Goal: Task Accomplishment & Management: Manage account settings

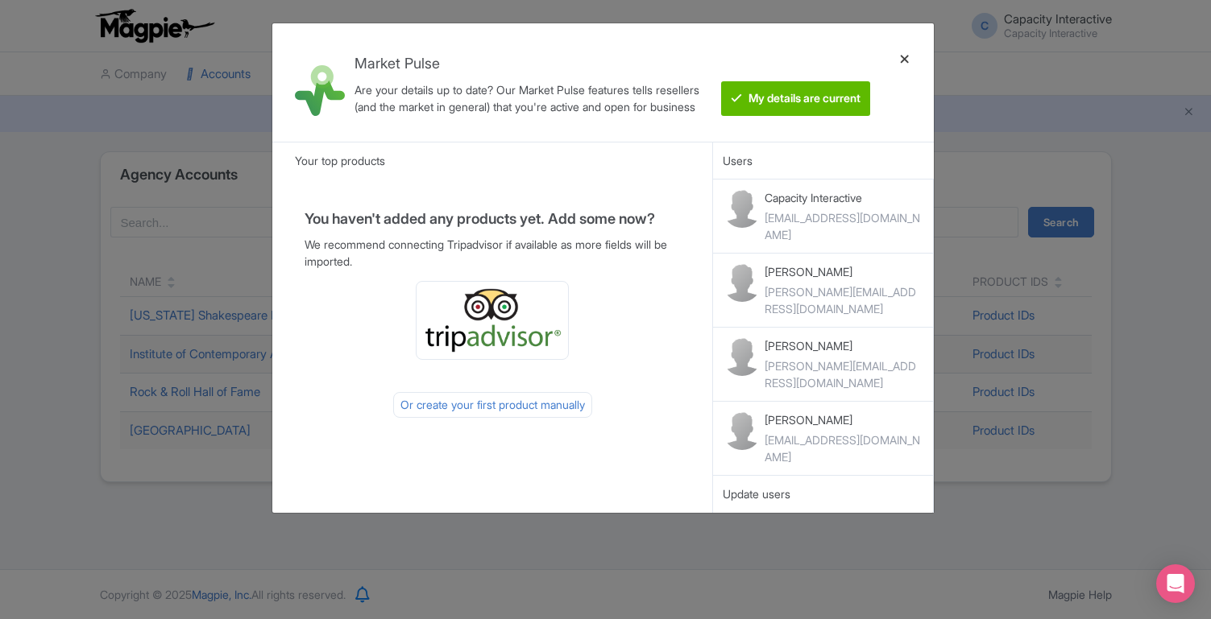
click at [902, 55] on div at bounding box center [904, 82] width 39 height 93
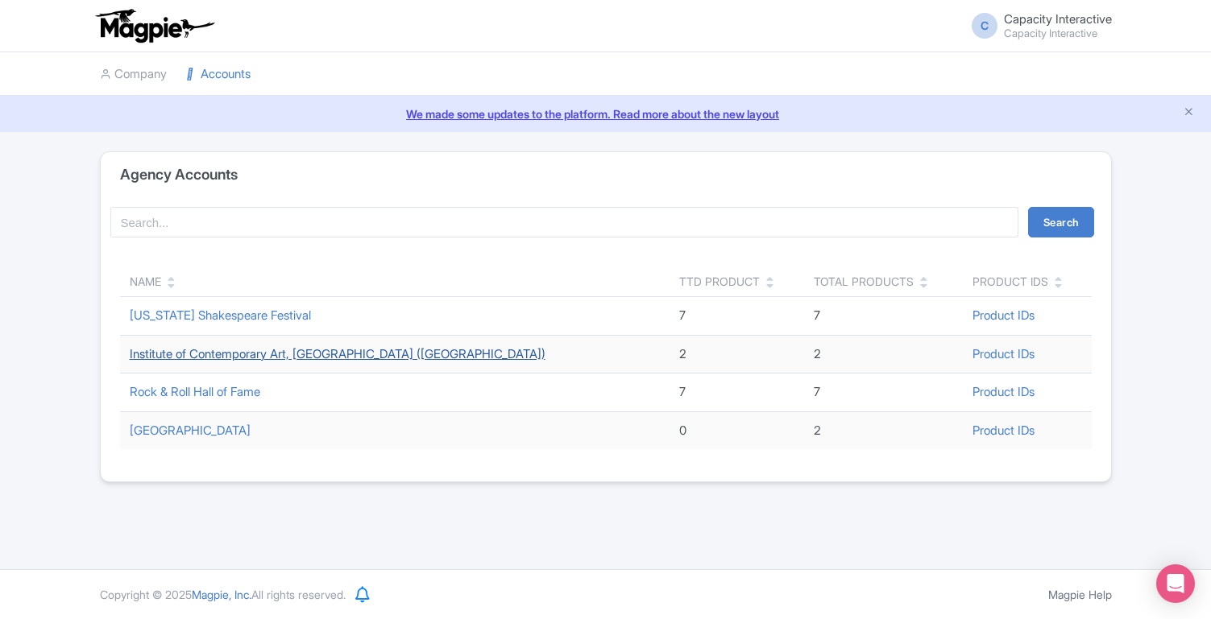
click at [209, 351] on link "Institute of Contemporary Art, [GEOGRAPHIC_DATA] ([GEOGRAPHIC_DATA])" at bounding box center [338, 353] width 416 height 15
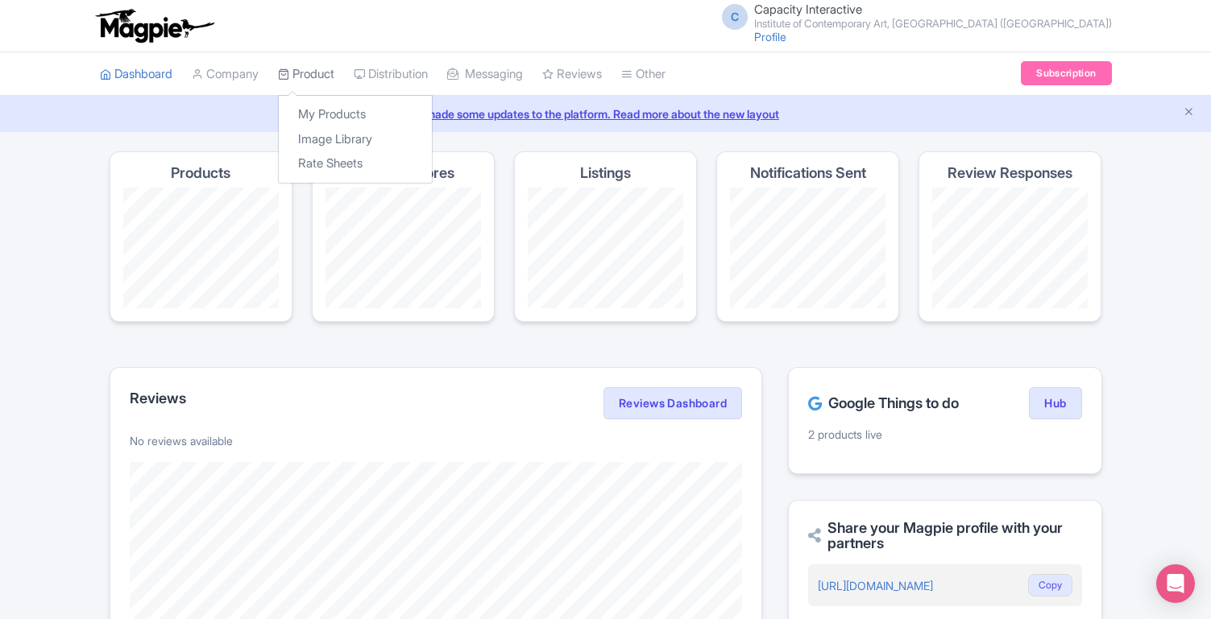
click at [319, 75] on link "Product" at bounding box center [306, 74] width 56 height 44
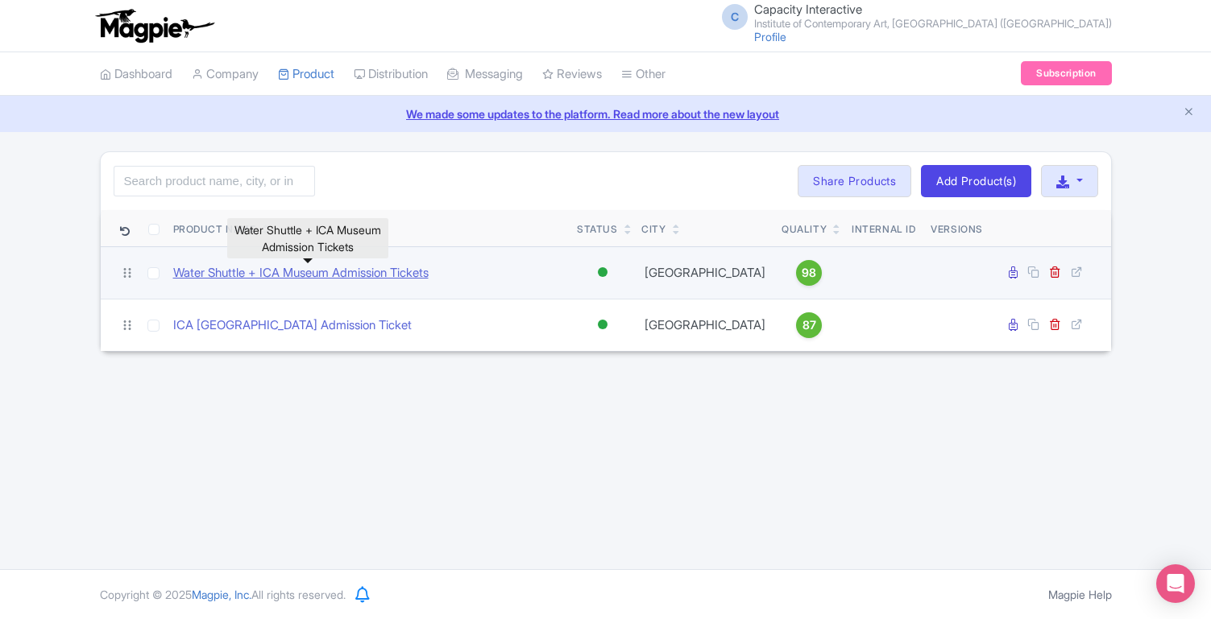
click at [374, 271] on link "Water Shuttle + ICA Museum Admission Tickets" at bounding box center [300, 273] width 255 height 19
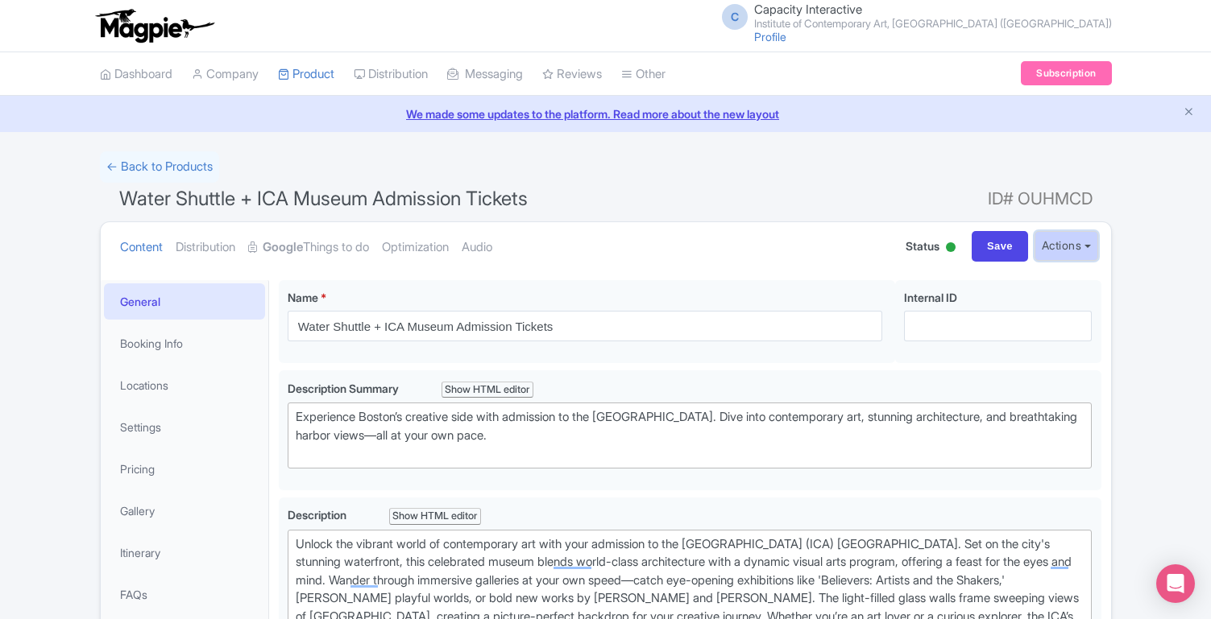
click at [1078, 247] on button "Actions" at bounding box center [1066, 246] width 64 height 30
click at [946, 248] on div at bounding box center [951, 247] width 10 height 10
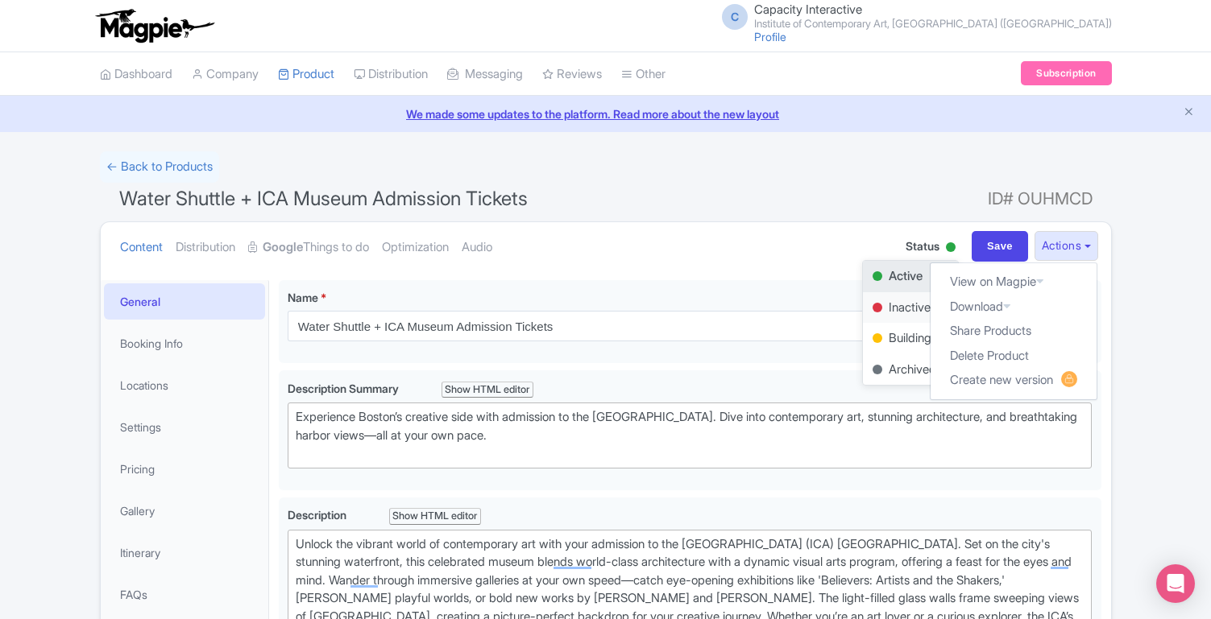
click at [898, 315] on div "Inactive" at bounding box center [910, 307] width 95 height 31
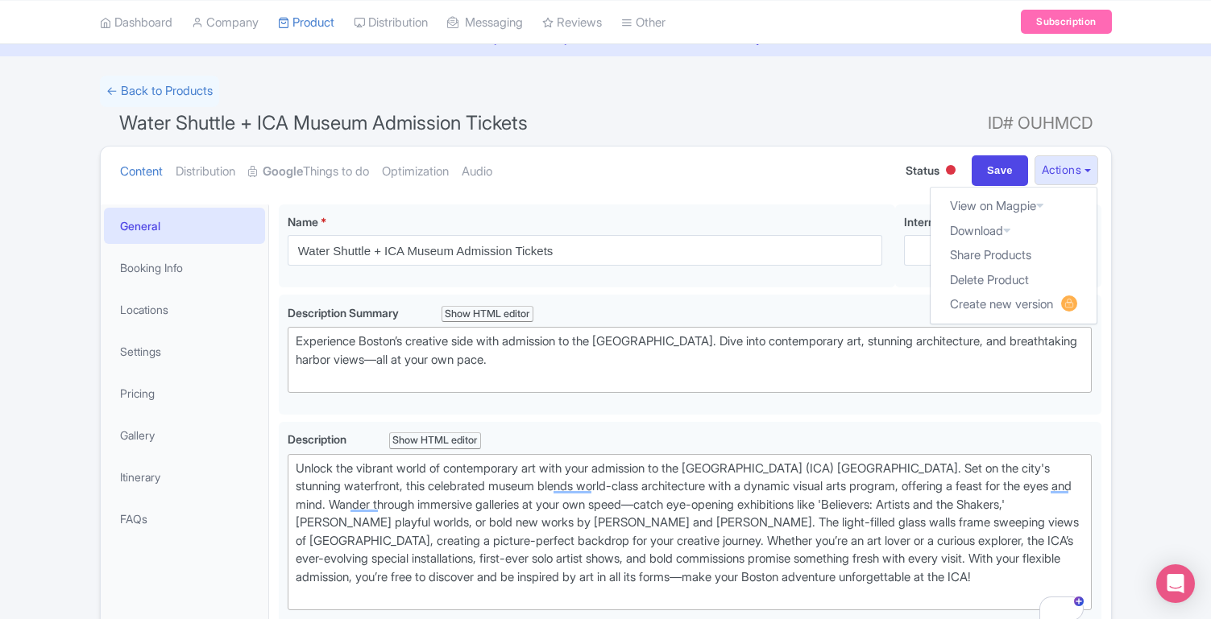
scroll to position [77, 0]
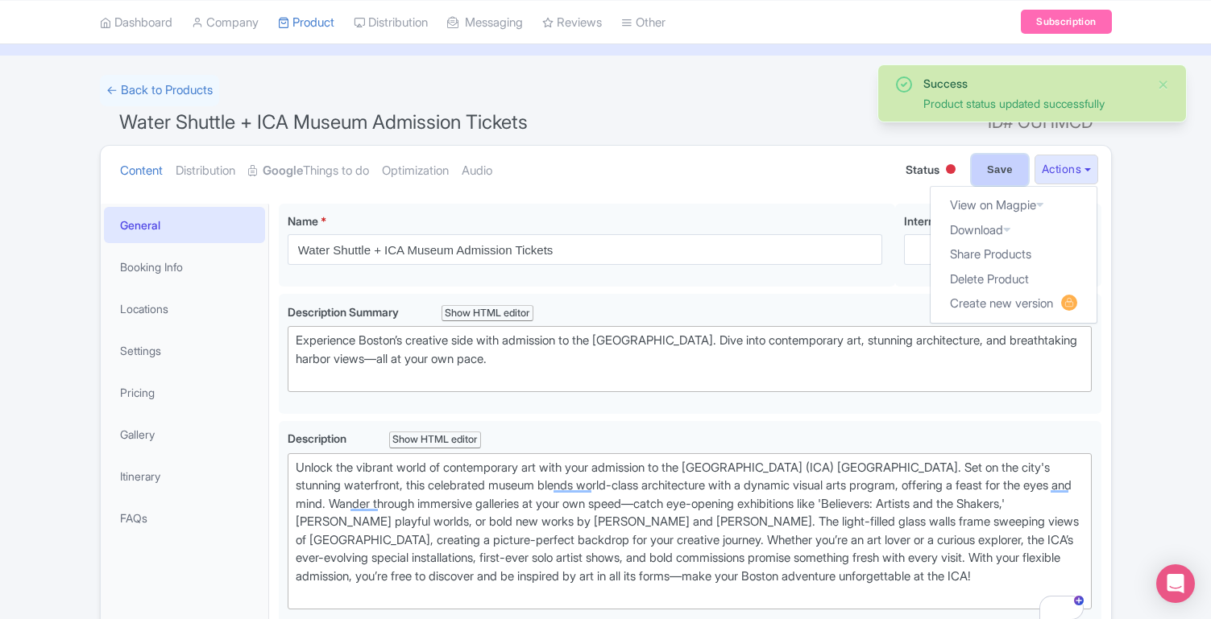
click at [1000, 172] on input "Save" at bounding box center [999, 170] width 56 height 31
type input "Saving..."
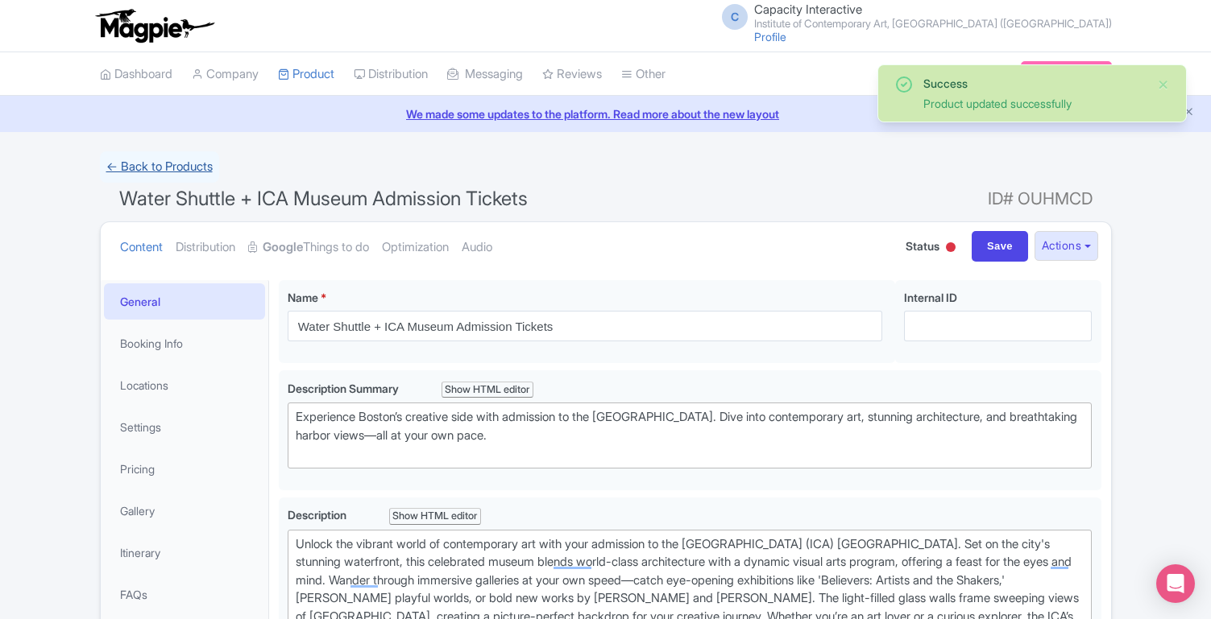
click at [185, 166] on link "← Back to Products" at bounding box center [159, 166] width 119 height 31
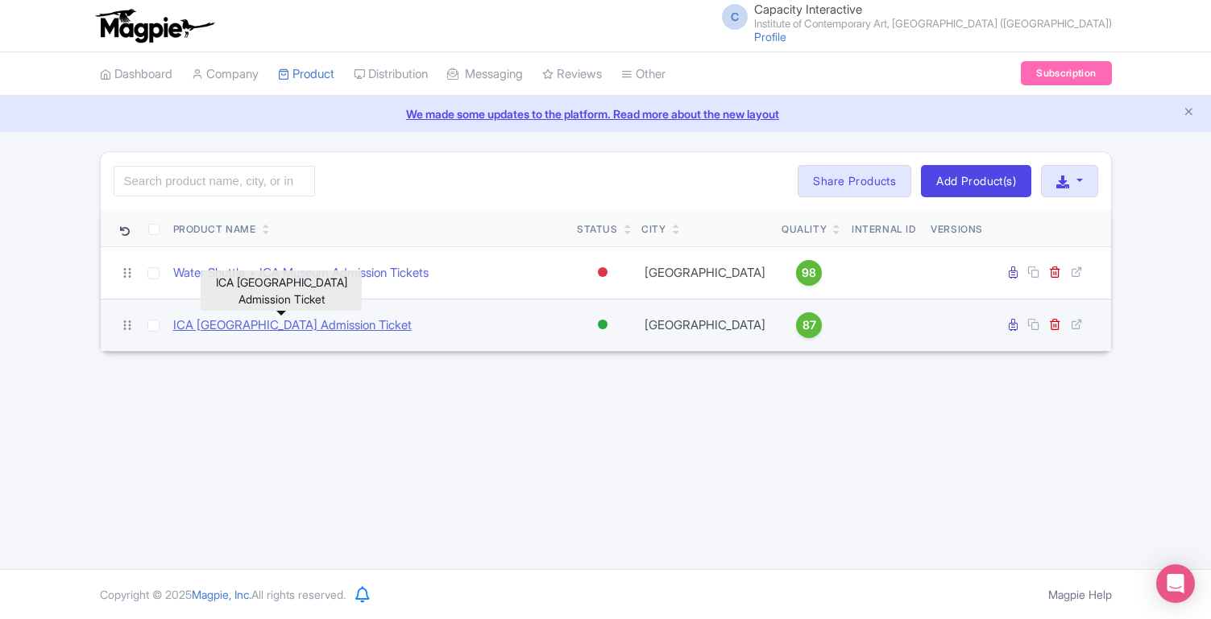
click at [329, 325] on link "ICA [GEOGRAPHIC_DATA] Admission Ticket" at bounding box center [292, 326] width 238 height 19
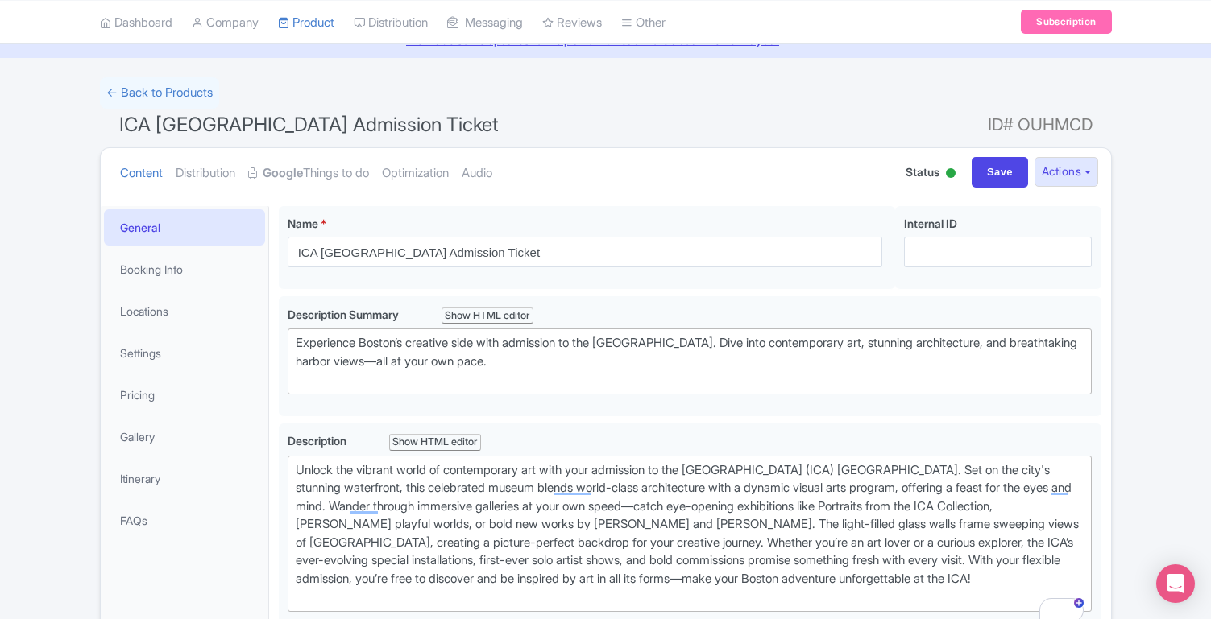
scroll to position [110, 0]
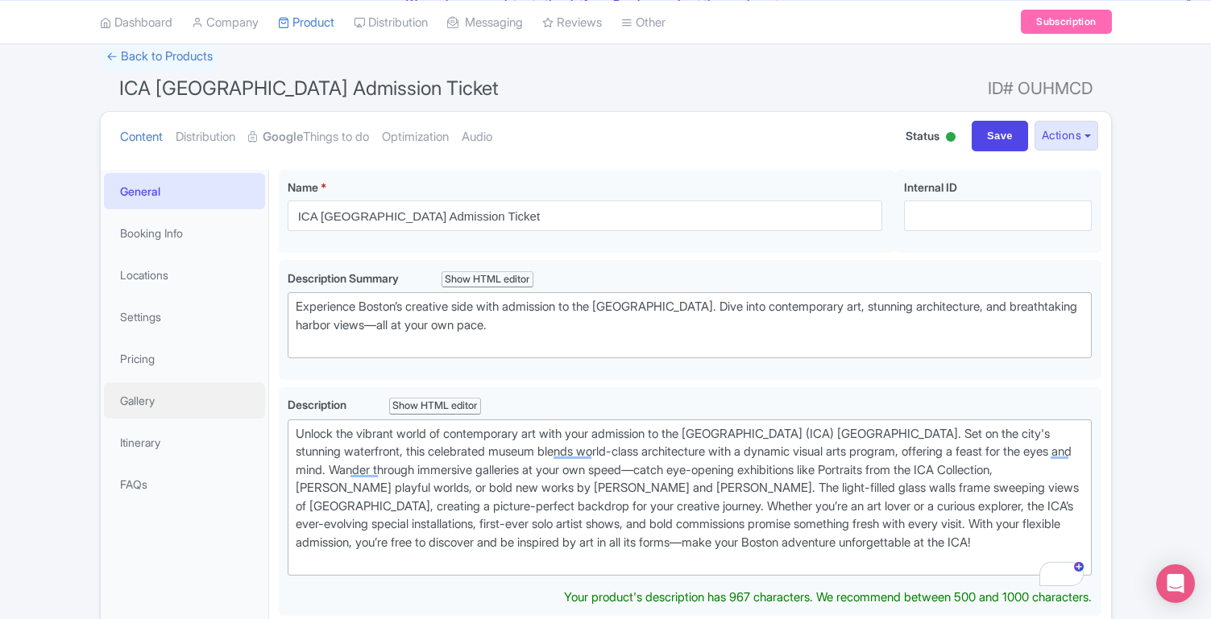
click at [164, 404] on link "Gallery" at bounding box center [184, 401] width 161 height 36
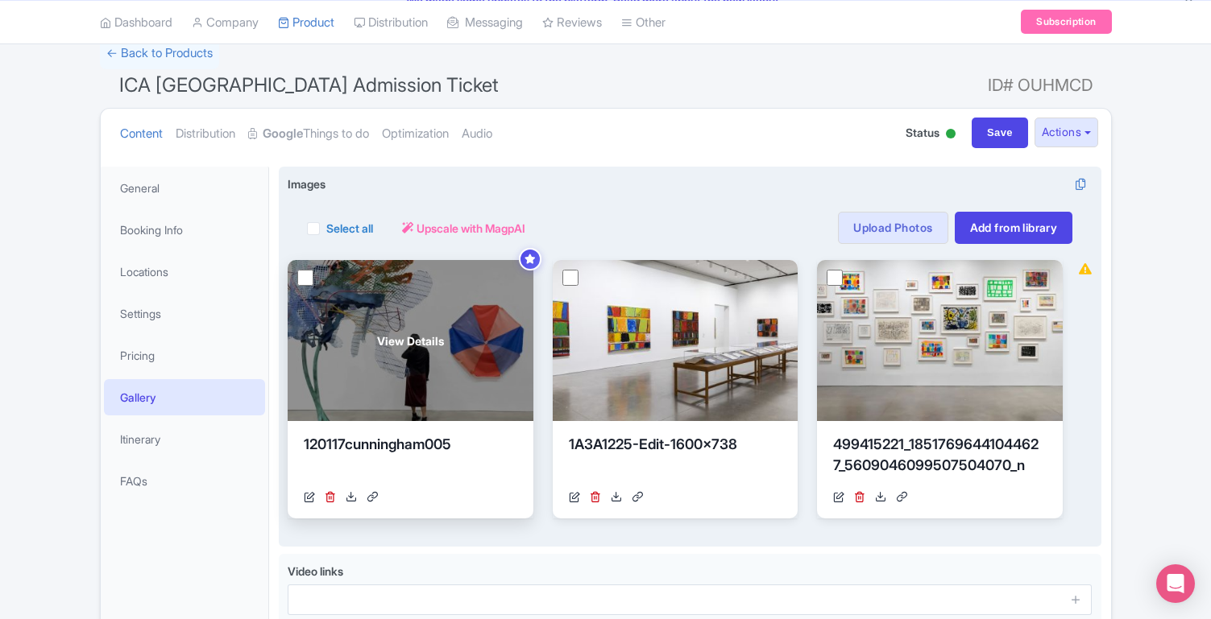
scroll to position [112, 0]
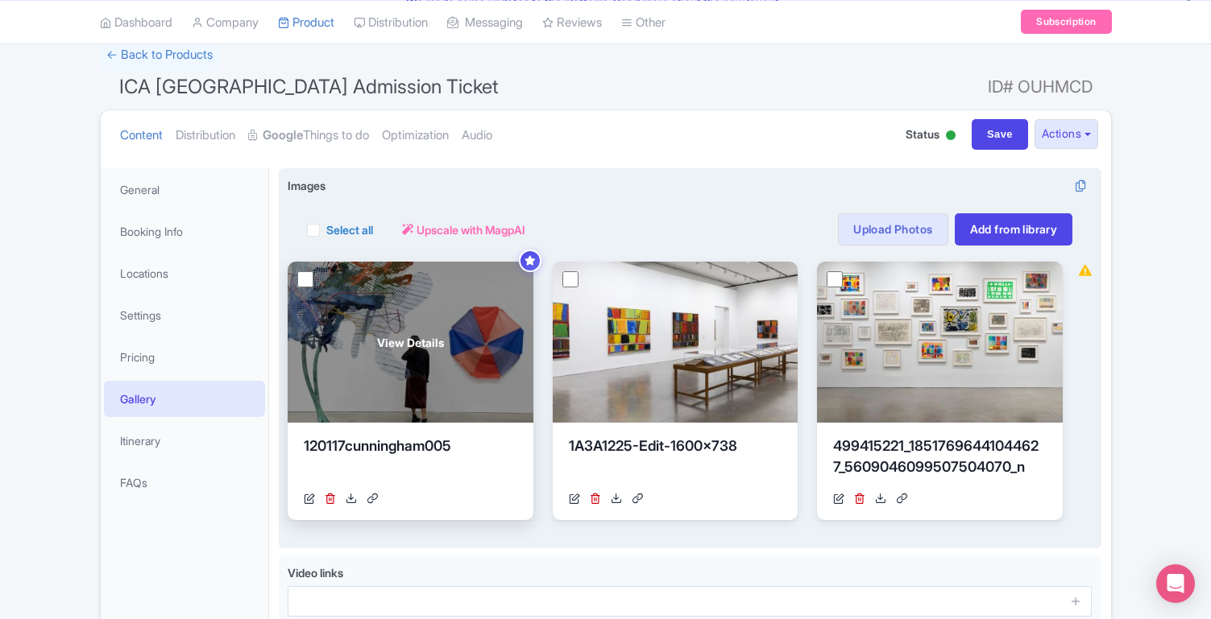
click at [308, 280] on input "checkbox" at bounding box center [305, 279] width 16 height 16
checkbox input "true"
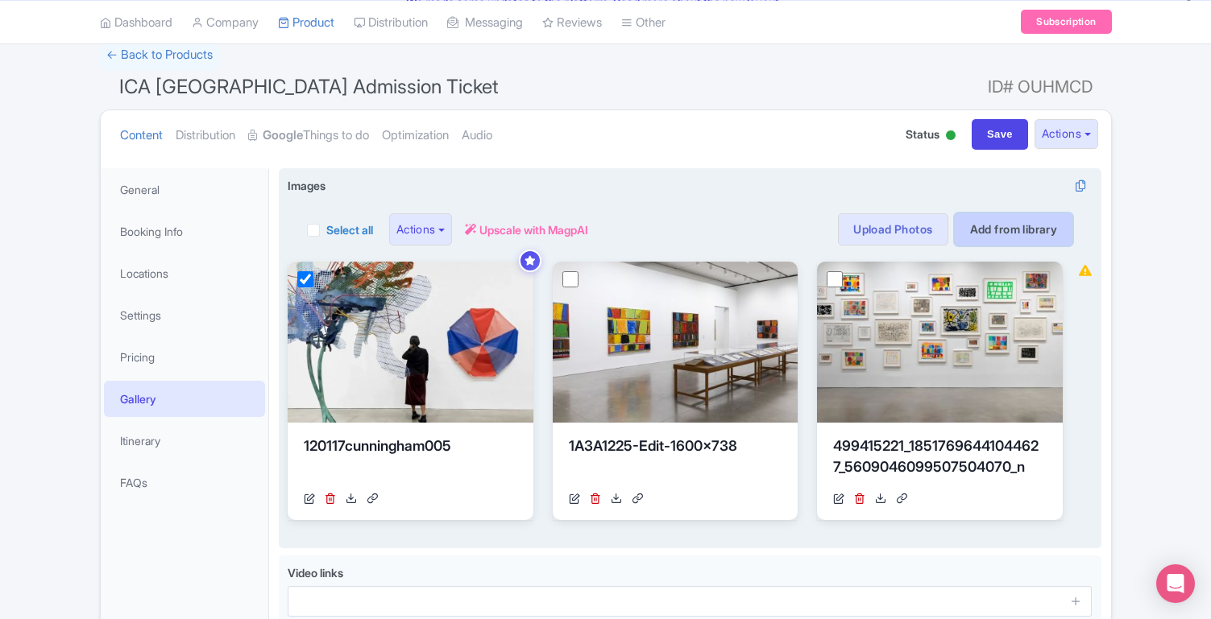
click at [983, 238] on link "Add from library" at bounding box center [1014, 229] width 118 height 32
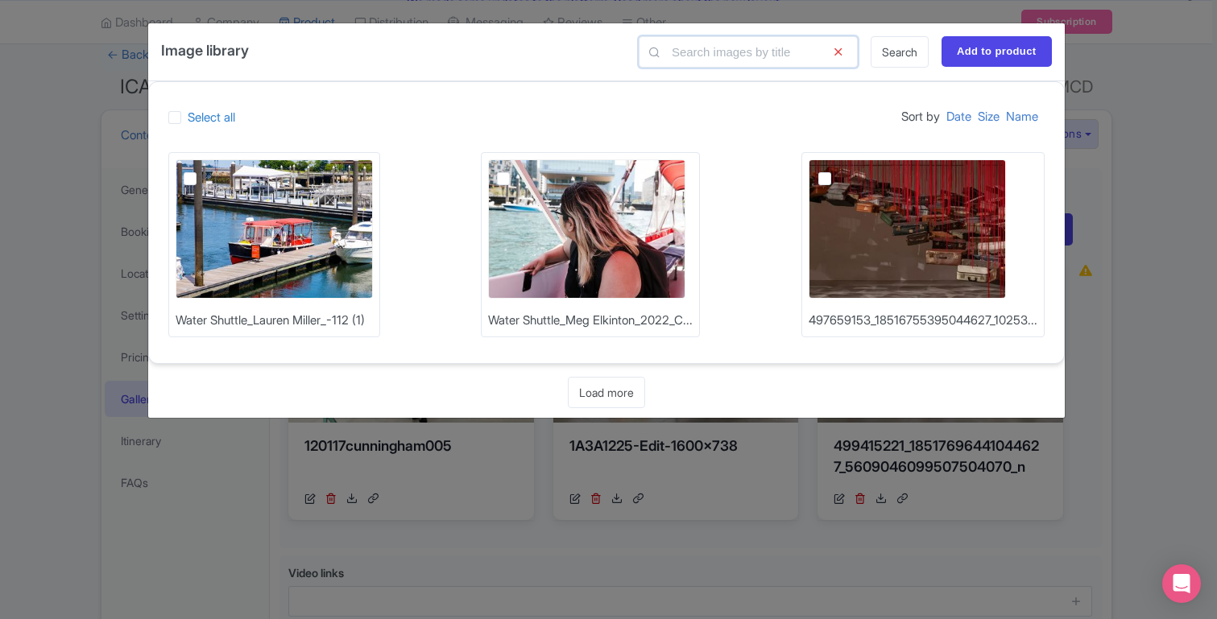
click at [774, 43] on input "text" at bounding box center [748, 51] width 219 height 31
click at [593, 389] on link "Load more" at bounding box center [606, 392] width 77 height 31
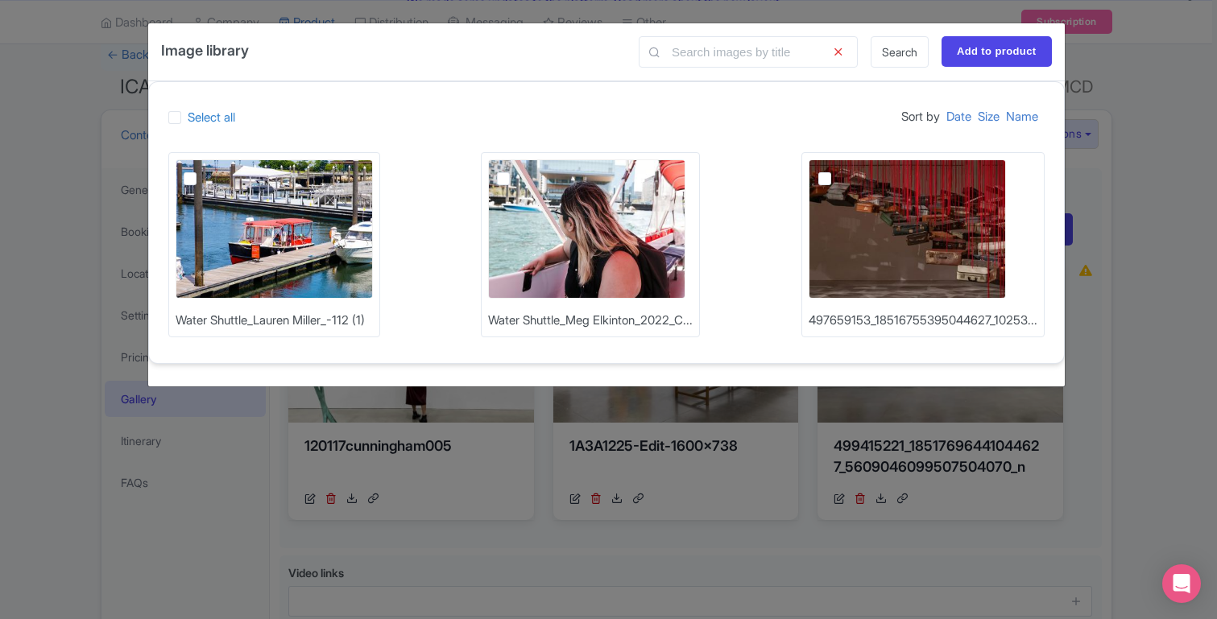
click at [1108, 101] on div "Image library Search Add to product Select all Sort by Date Size Name Water Shu…" at bounding box center [608, 309] width 1217 height 619
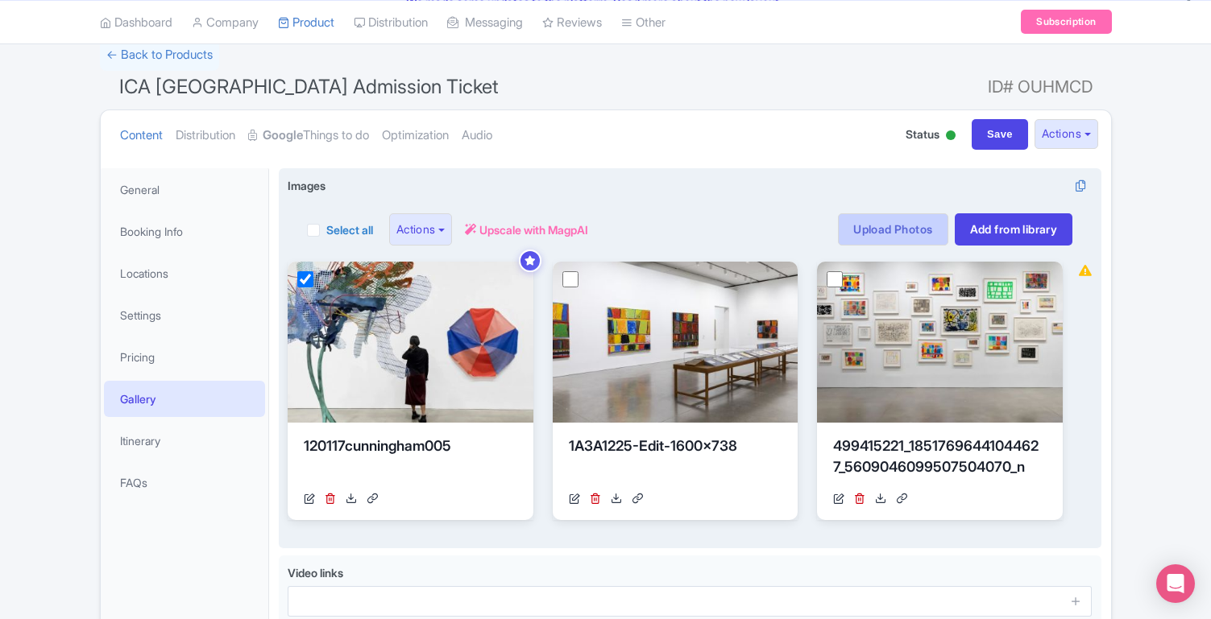
click at [877, 234] on link "Upload Photos" at bounding box center [893, 229] width 110 height 32
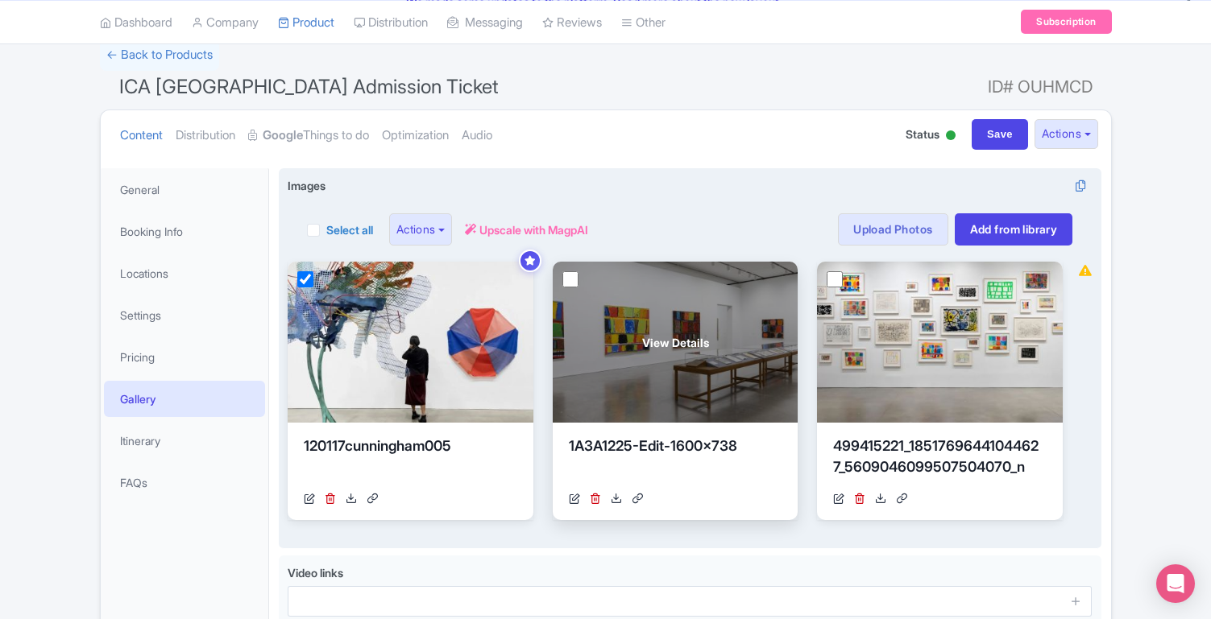
click at [574, 277] on input "checkbox" at bounding box center [570, 279] width 16 height 16
checkbox input "true"
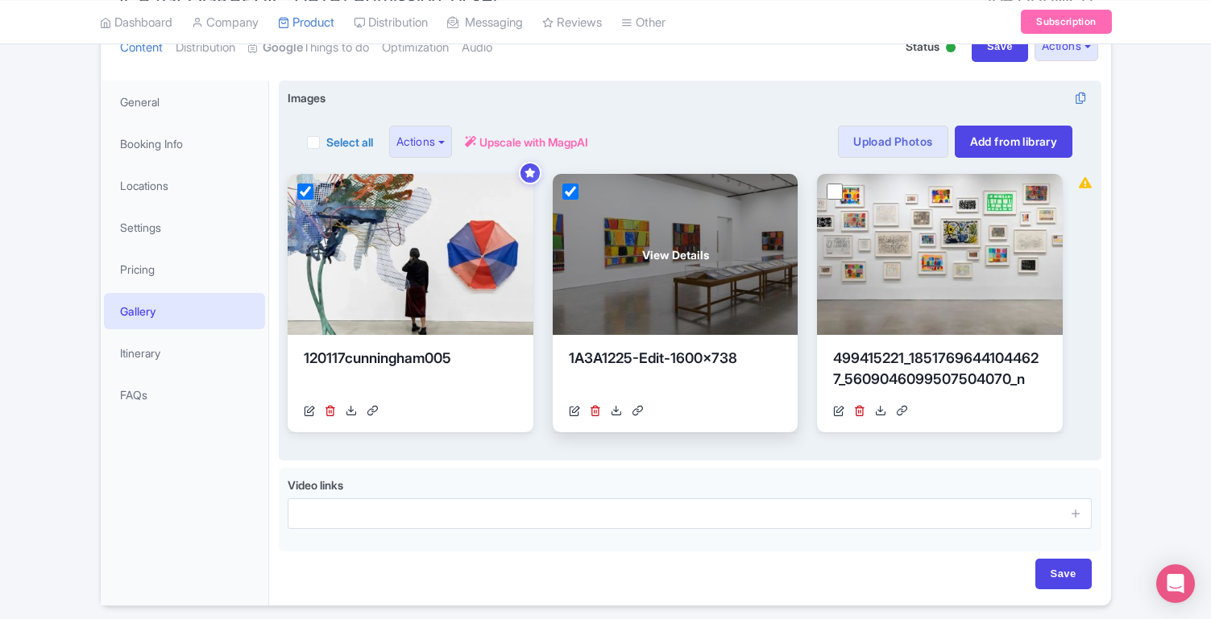
scroll to position [203, 0]
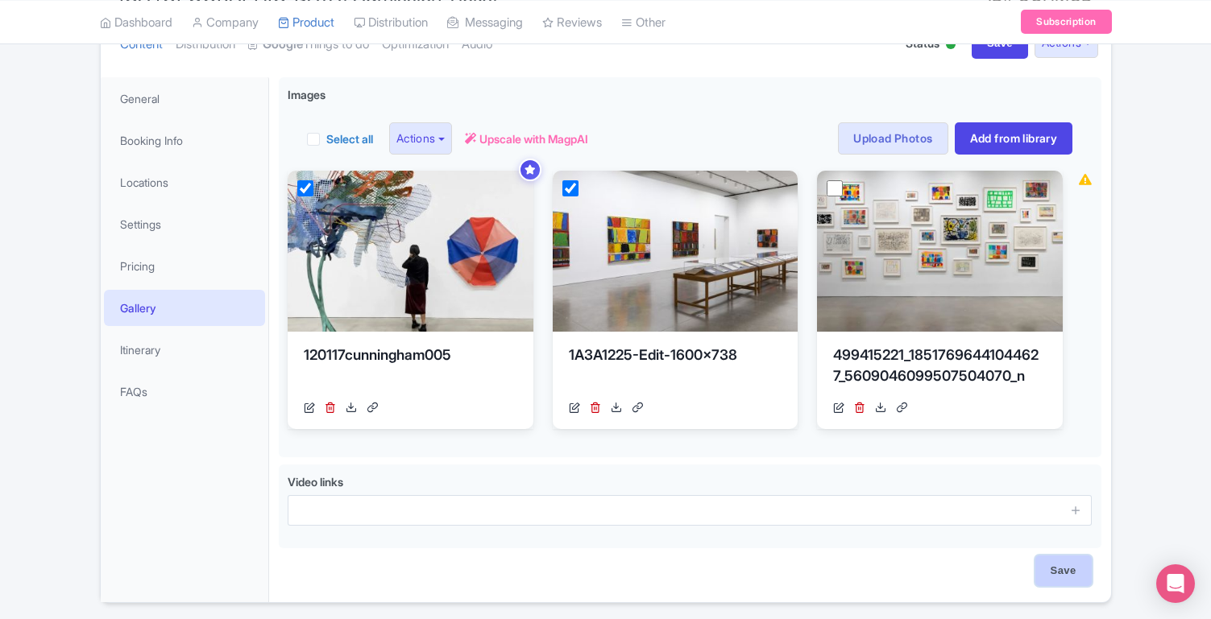
click at [1062, 563] on input "Save" at bounding box center [1063, 571] width 56 height 31
type input "Saving..."
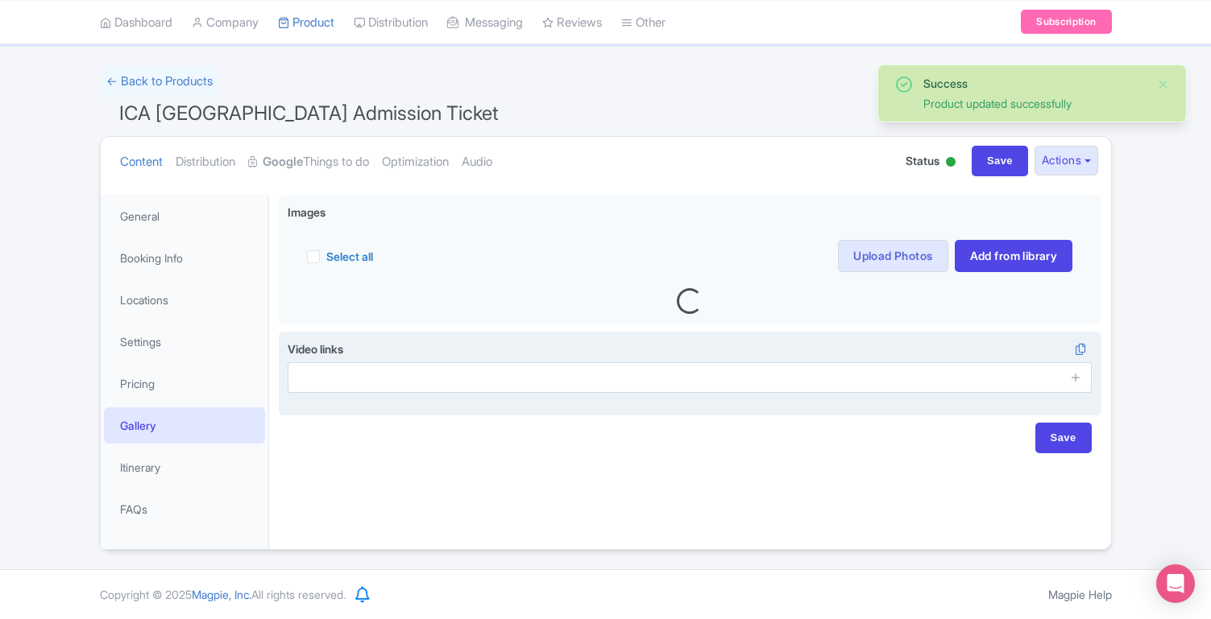
scroll to position [88, 0]
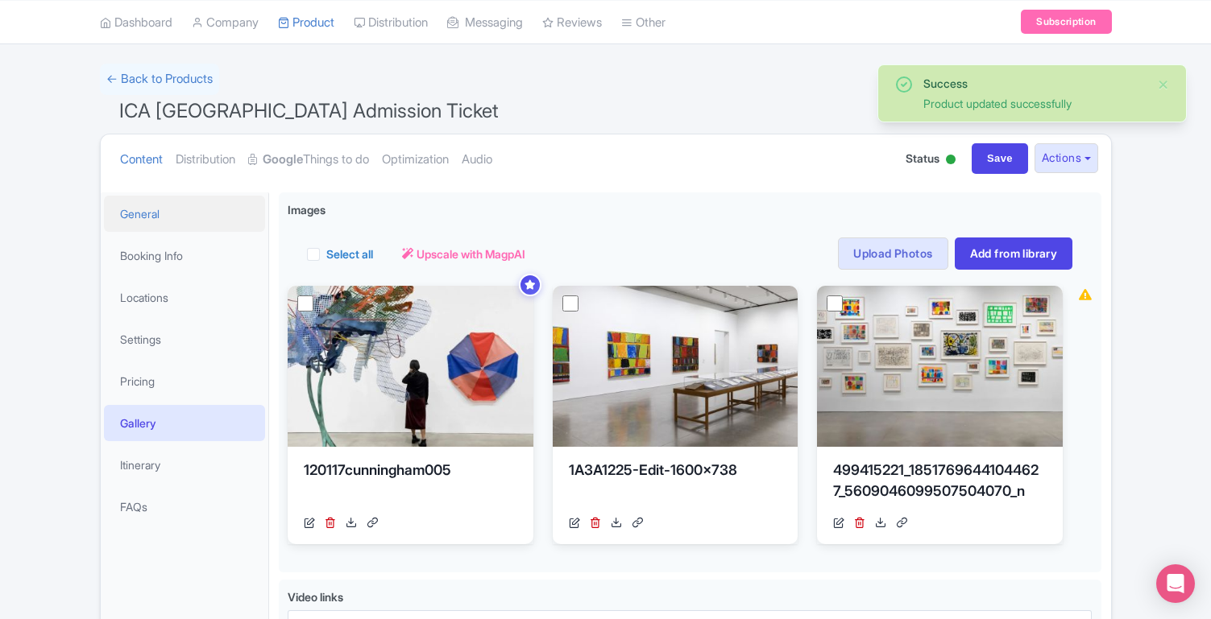
click at [184, 228] on link "General" at bounding box center [184, 214] width 161 height 36
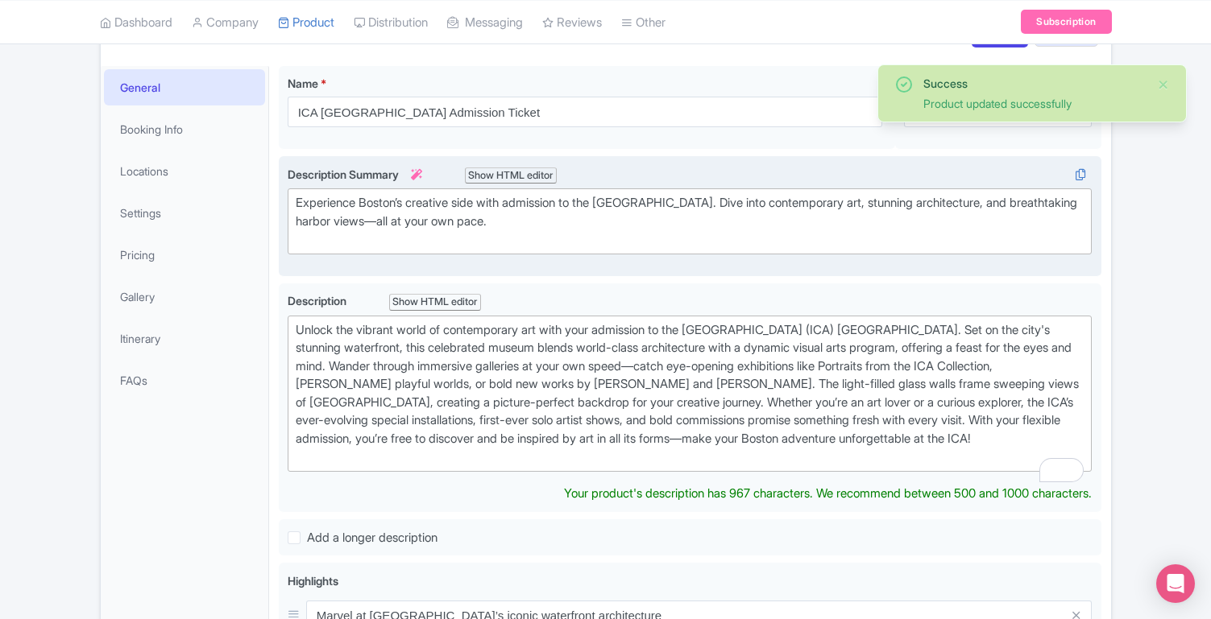
scroll to position [221, 0]
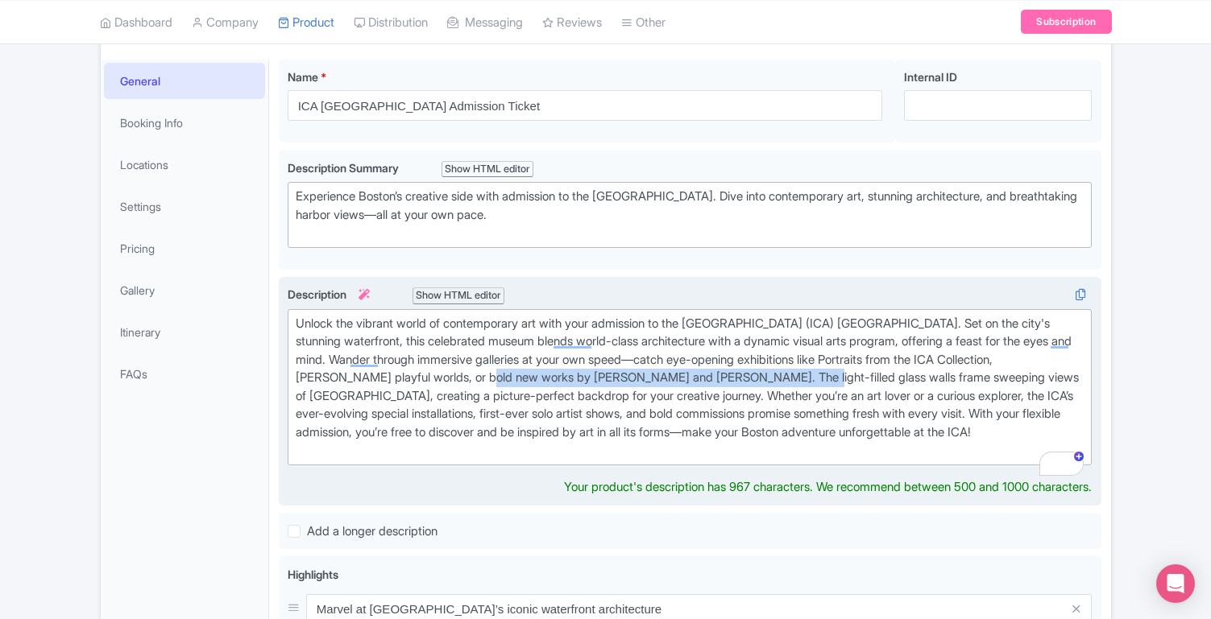
drag, startPoint x: 549, startPoint y: 376, endPoint x: 875, endPoint y: 372, distance: 326.3
click at [875, 372] on div "Unlock the vibrant world of contemporary art with your admission to the Institu…" at bounding box center [690, 387] width 789 height 145
paste trix-editor "The <em>2025 James and Audrey Foster Prize</em>"
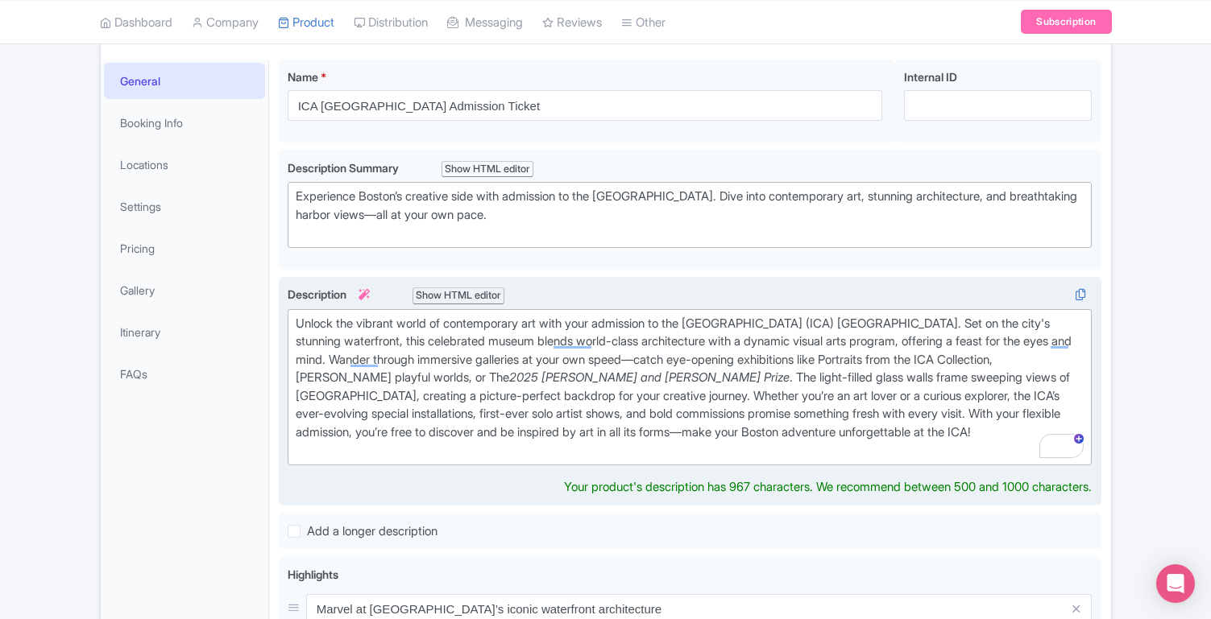
type trix-editor "<div>Unlock the vibrant world of contemporary art with your admission to the In…"
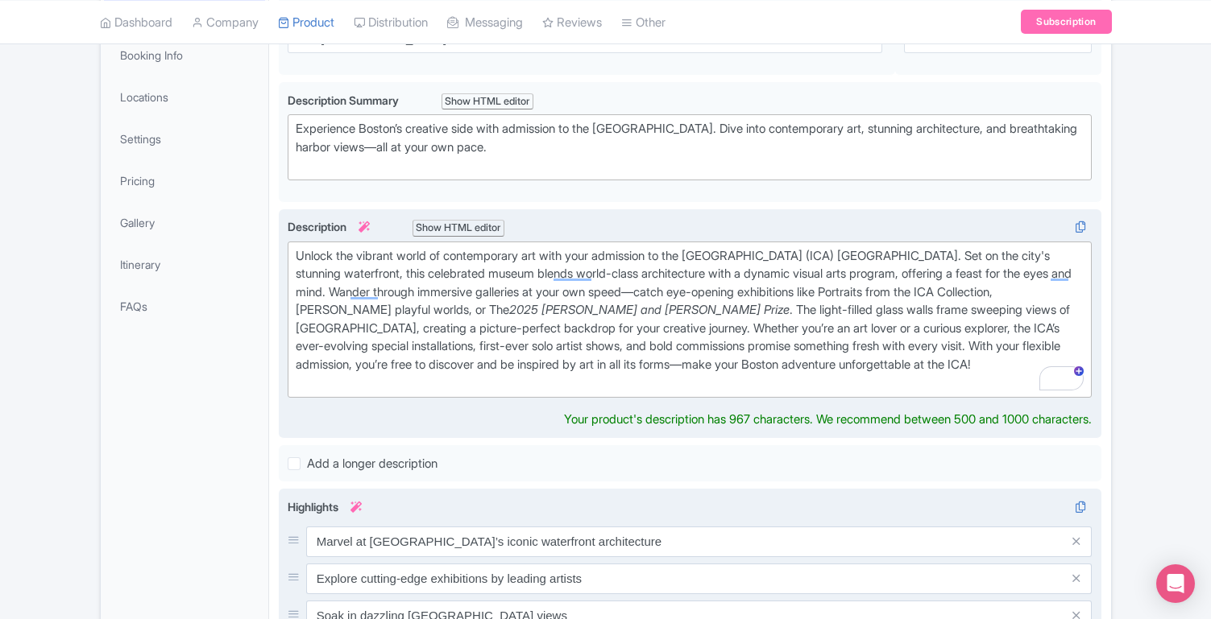
scroll to position [174, 0]
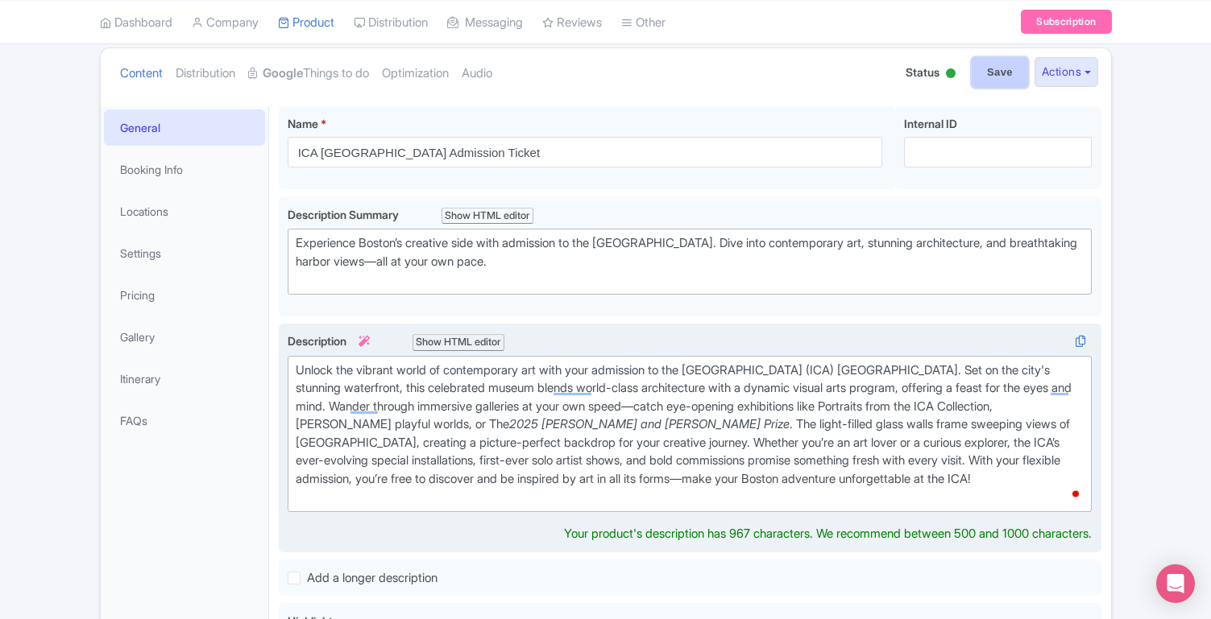
click at [976, 72] on input "Save" at bounding box center [999, 72] width 56 height 31
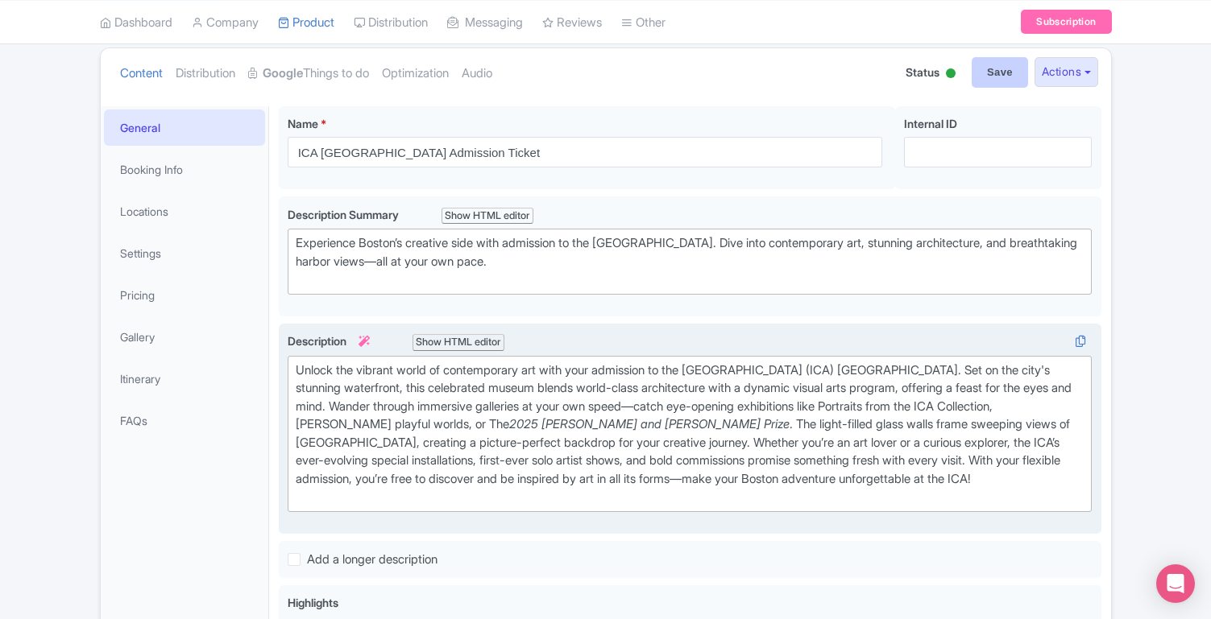
type input "Saving..."
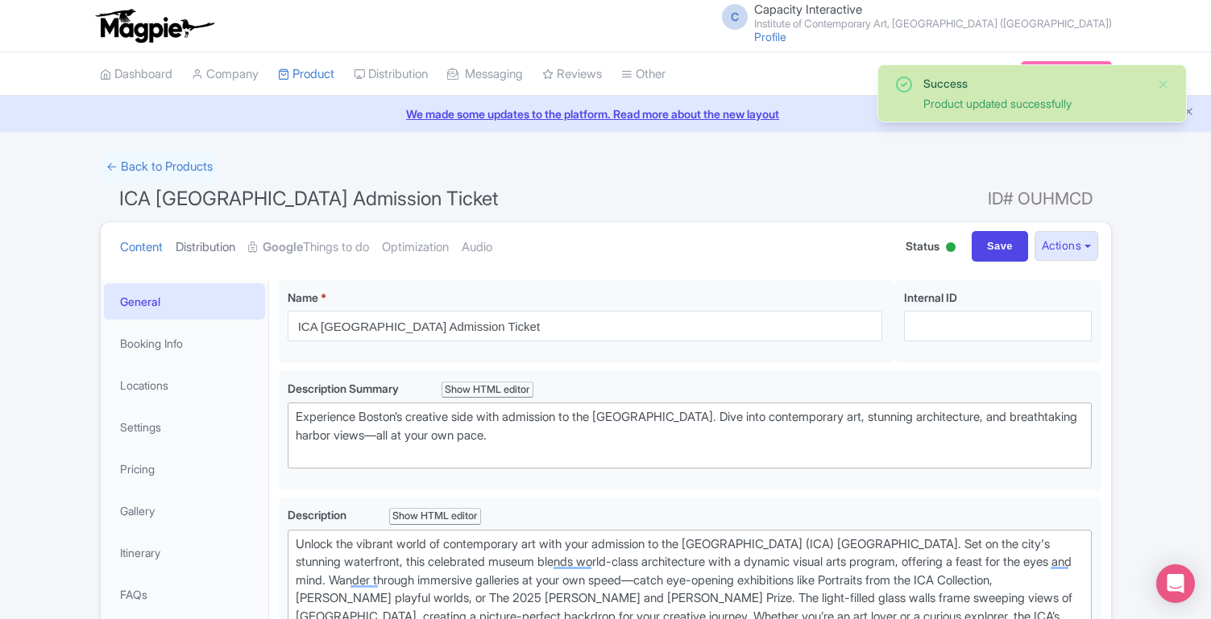
click at [194, 242] on link "Distribution" at bounding box center [206, 247] width 60 height 51
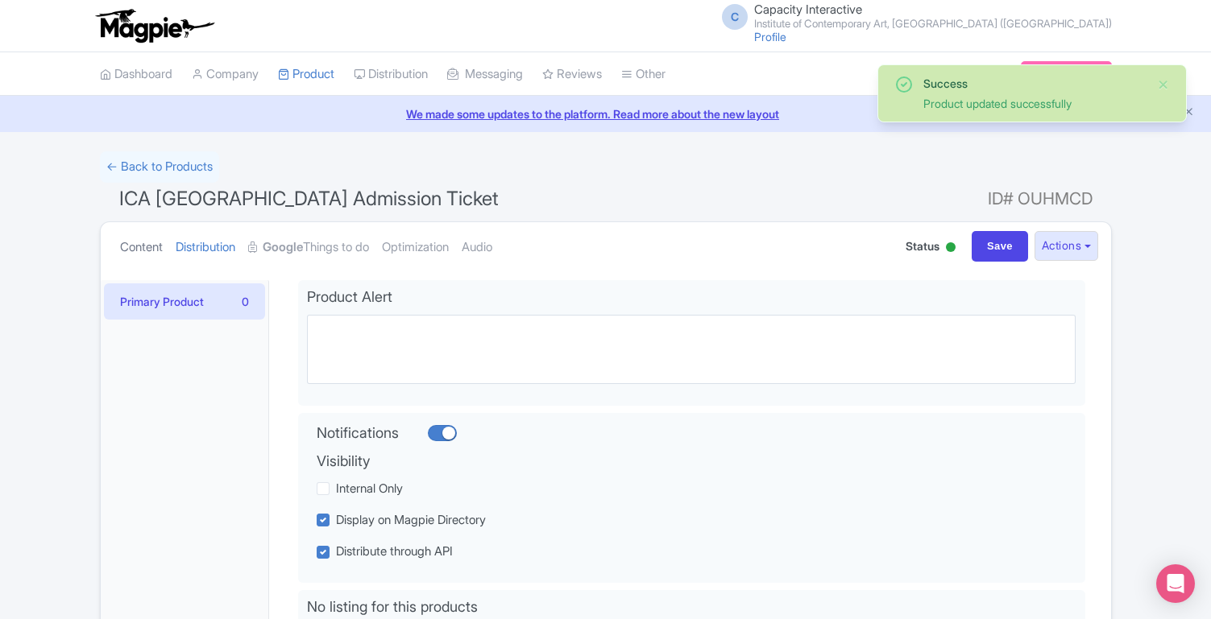
click at [147, 243] on link "Content" at bounding box center [141, 247] width 43 height 51
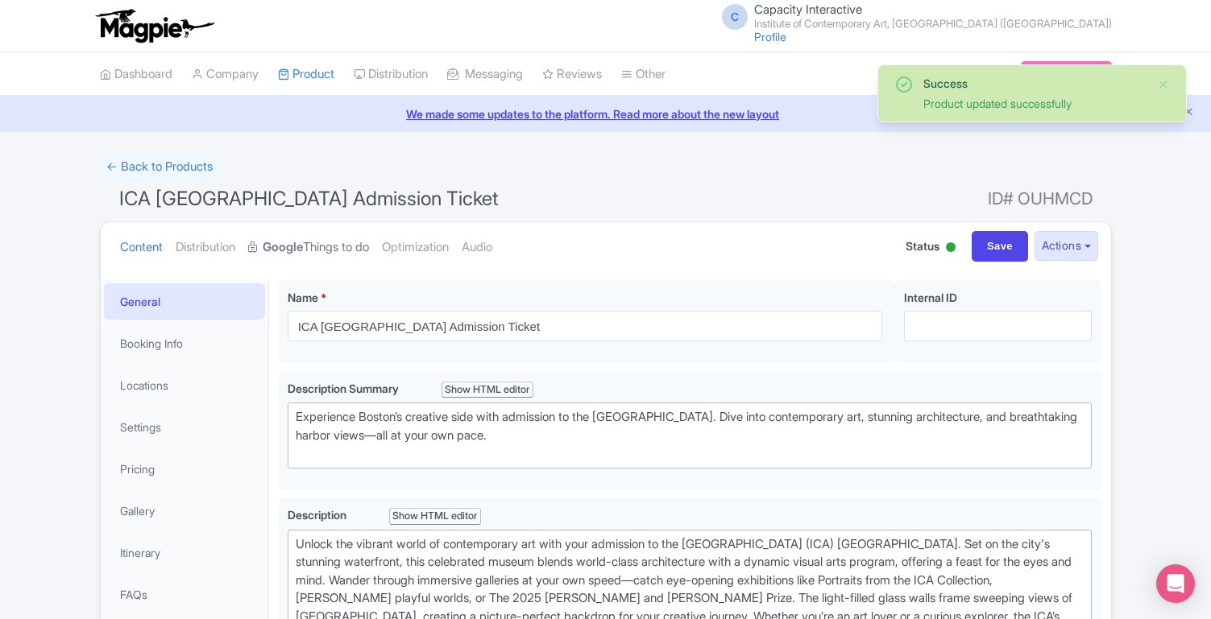
click at [321, 252] on link "Google Things to do" at bounding box center [308, 247] width 121 height 51
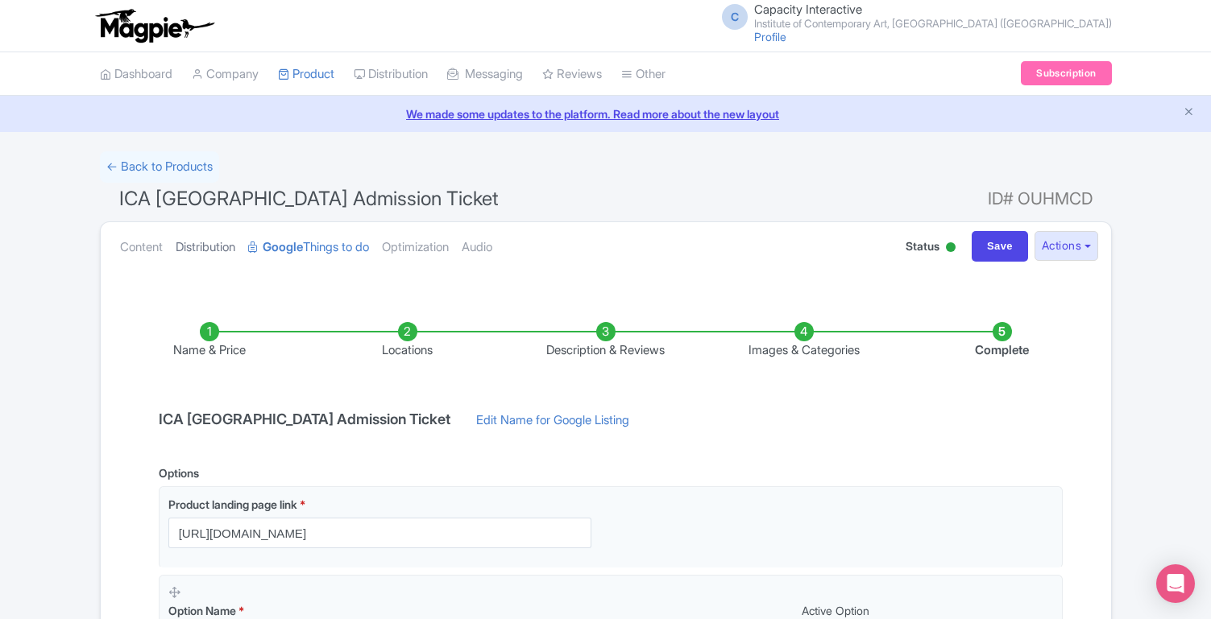
click at [207, 260] on link "Distribution" at bounding box center [206, 247] width 60 height 51
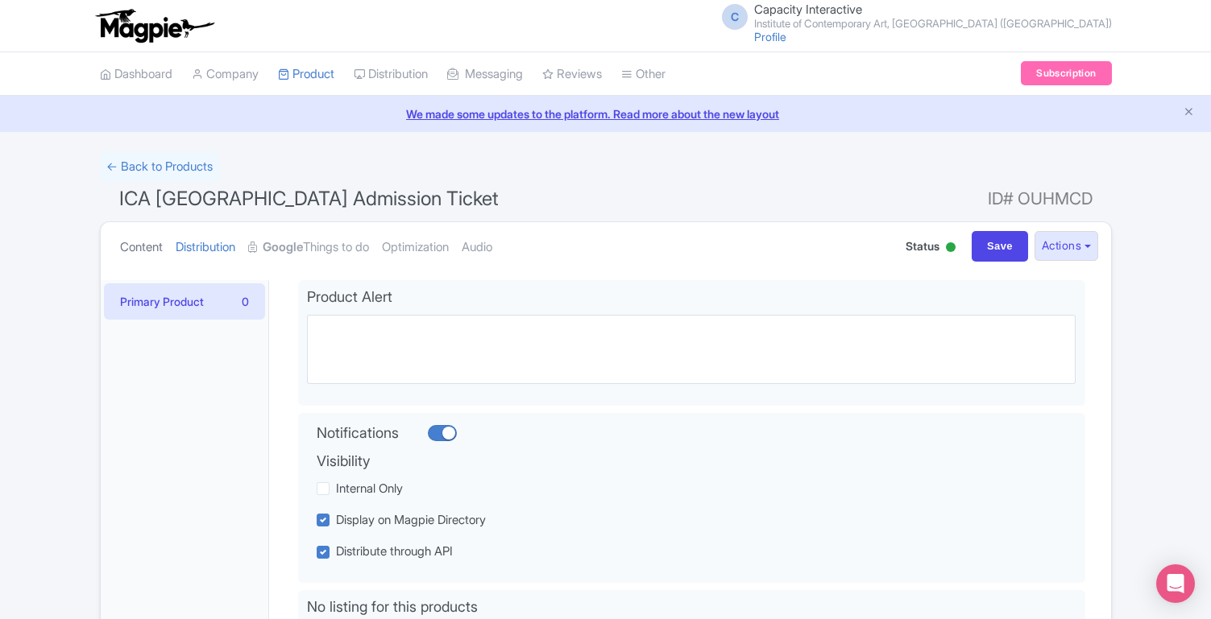
click at [136, 249] on link "Content" at bounding box center [141, 247] width 43 height 51
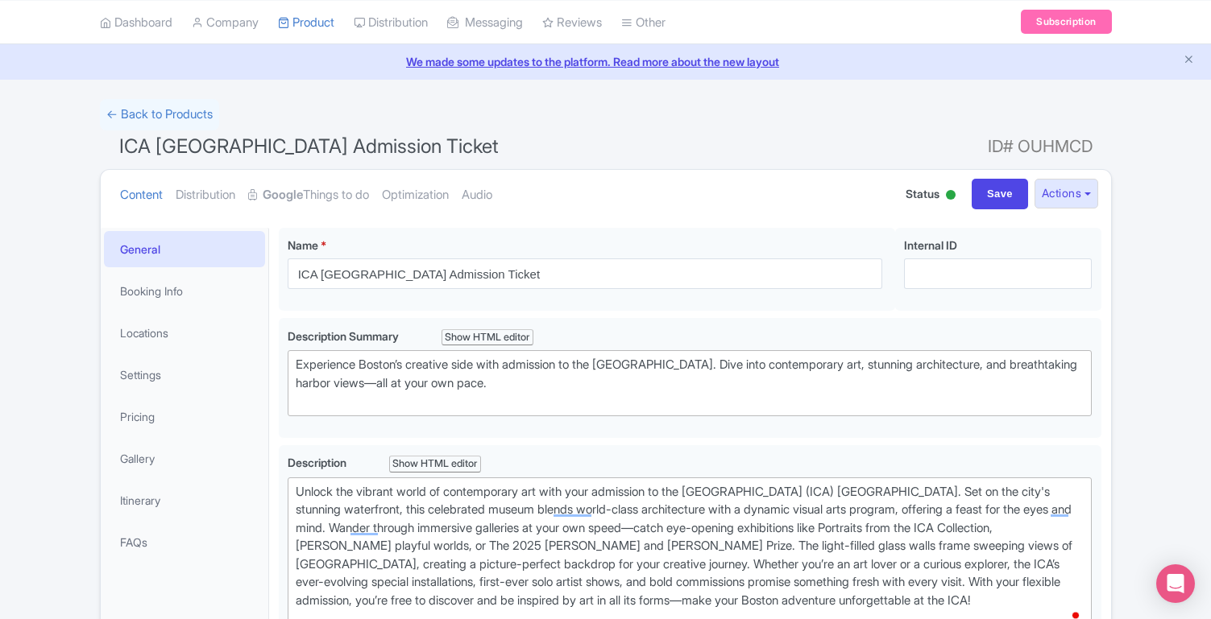
scroll to position [77, 0]
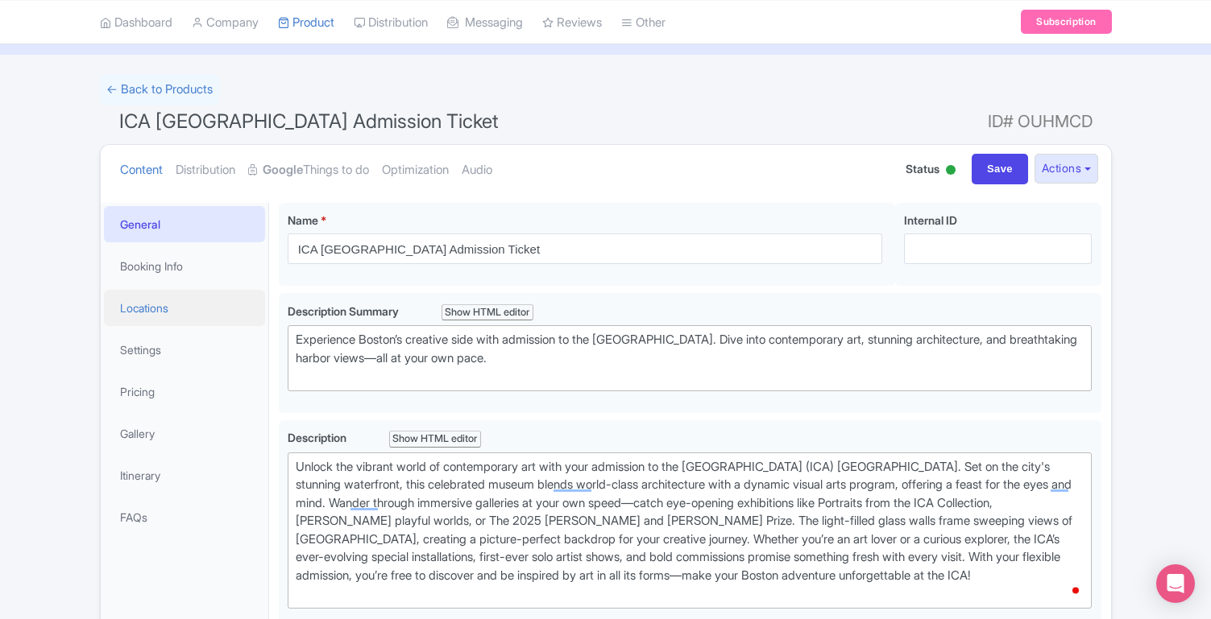
click at [201, 317] on link "Locations" at bounding box center [184, 308] width 161 height 36
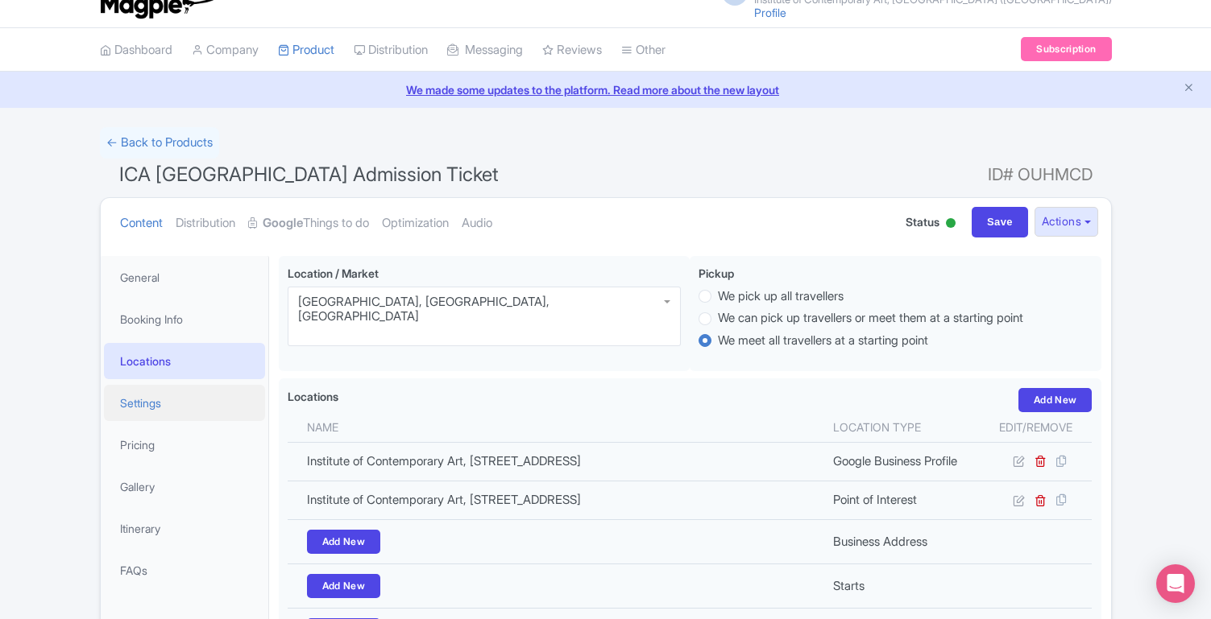
scroll to position [0, 0]
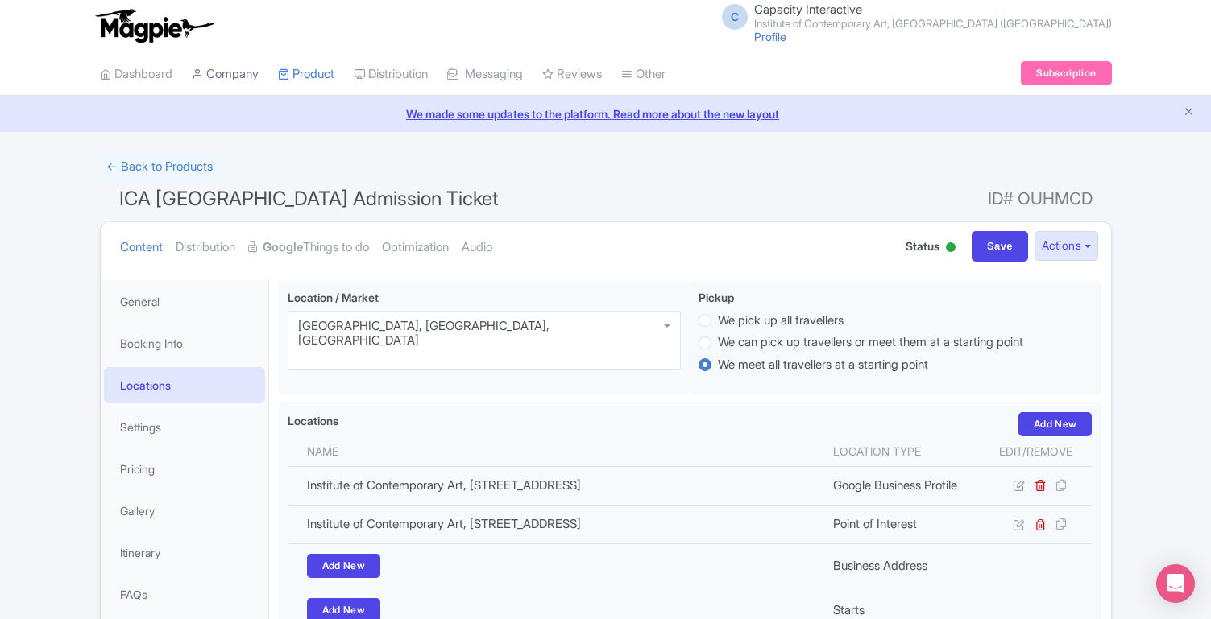
click at [213, 60] on link "Company" at bounding box center [225, 74] width 67 height 44
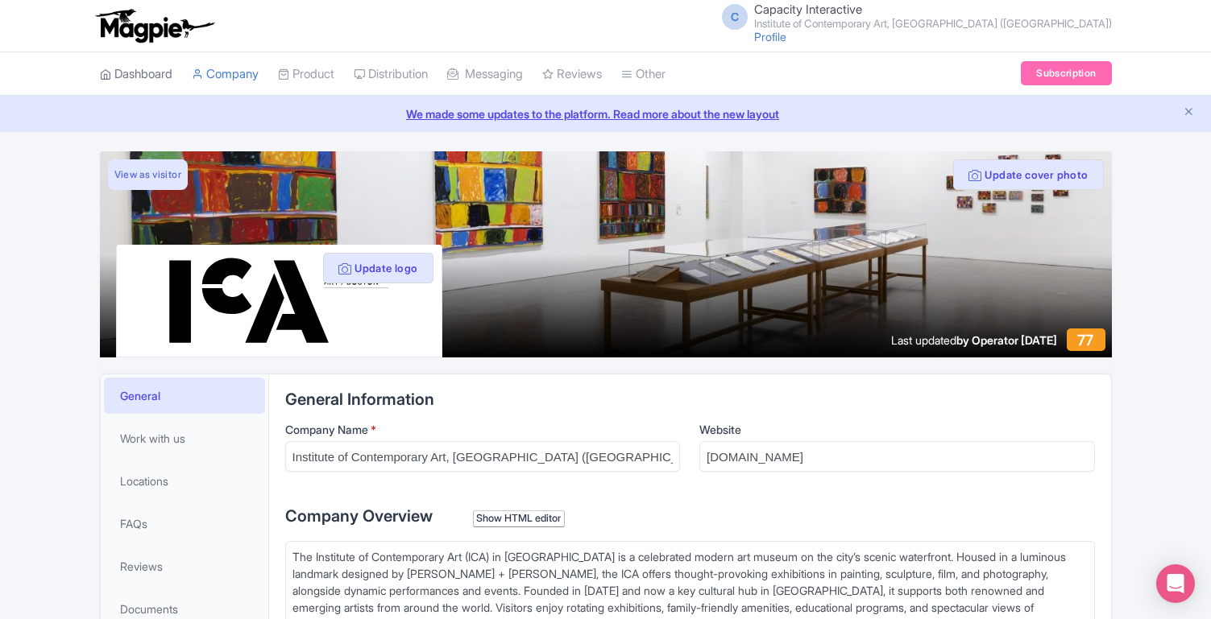
click at [135, 80] on link "Dashboard" at bounding box center [136, 74] width 72 height 44
